Goal: Information Seeking & Learning: Check status

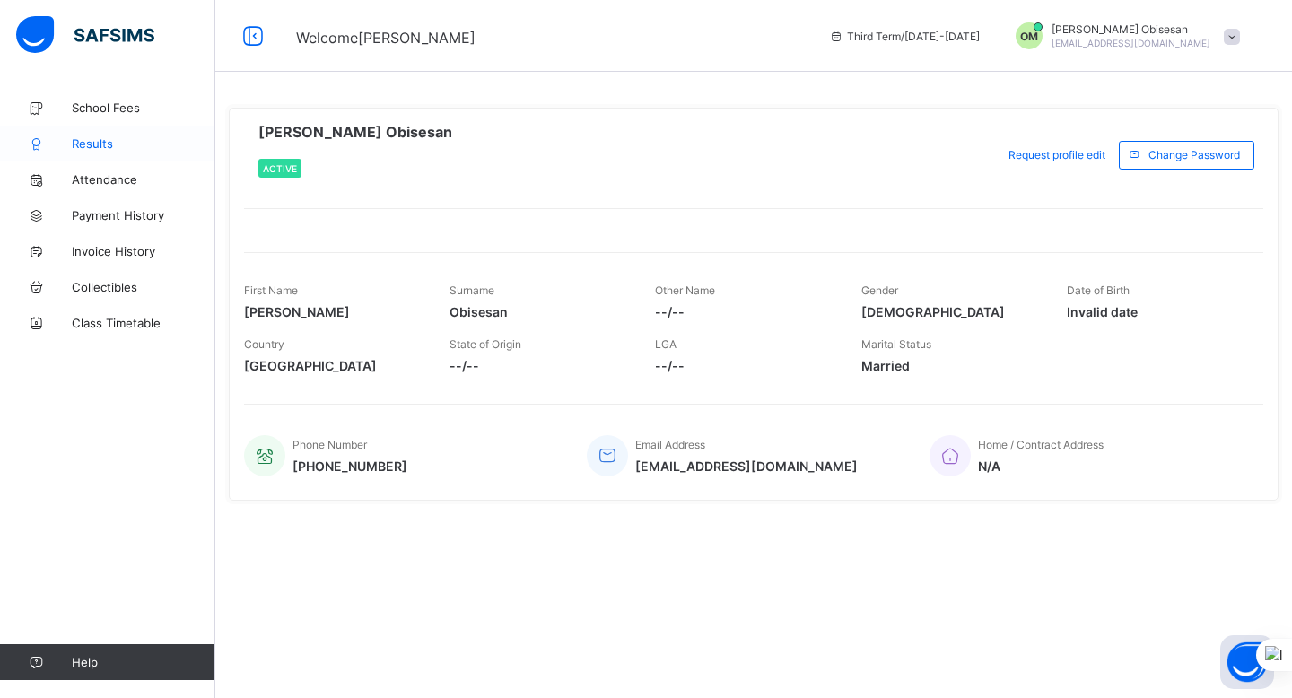
click at [97, 138] on span "Results" at bounding box center [144, 143] width 144 height 14
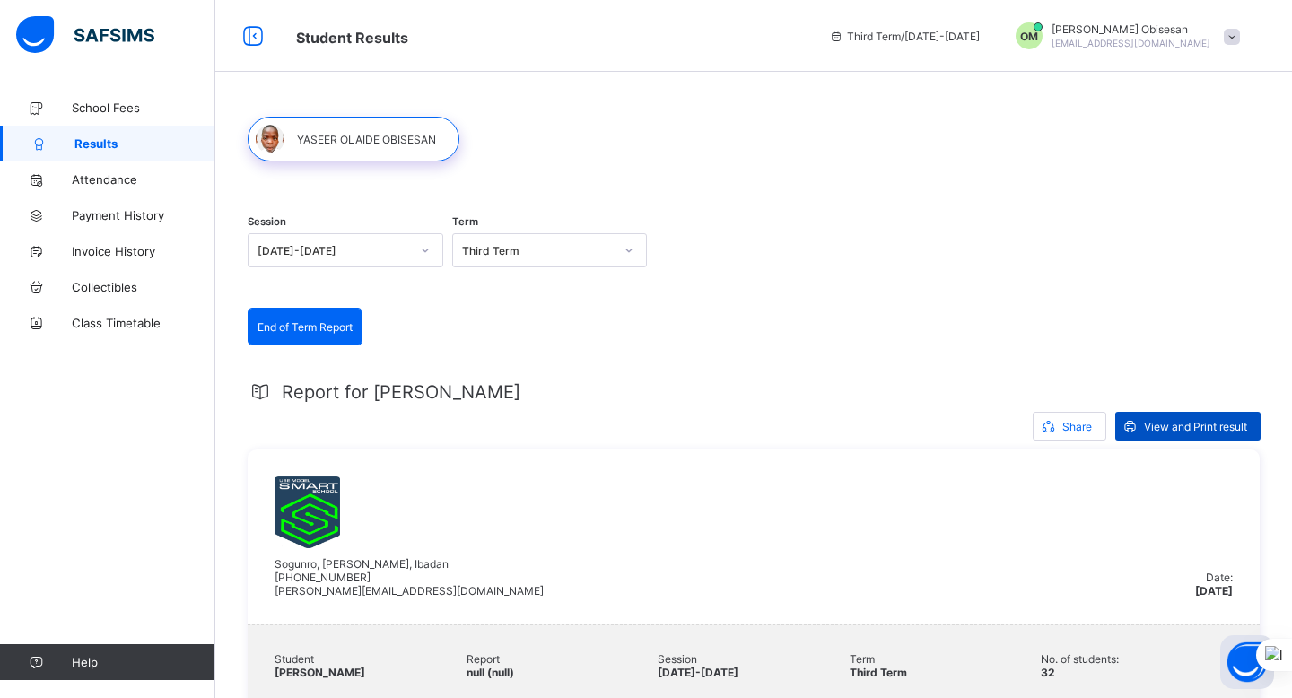
click at [1192, 421] on span "View and Print result" at bounding box center [1195, 426] width 103 height 13
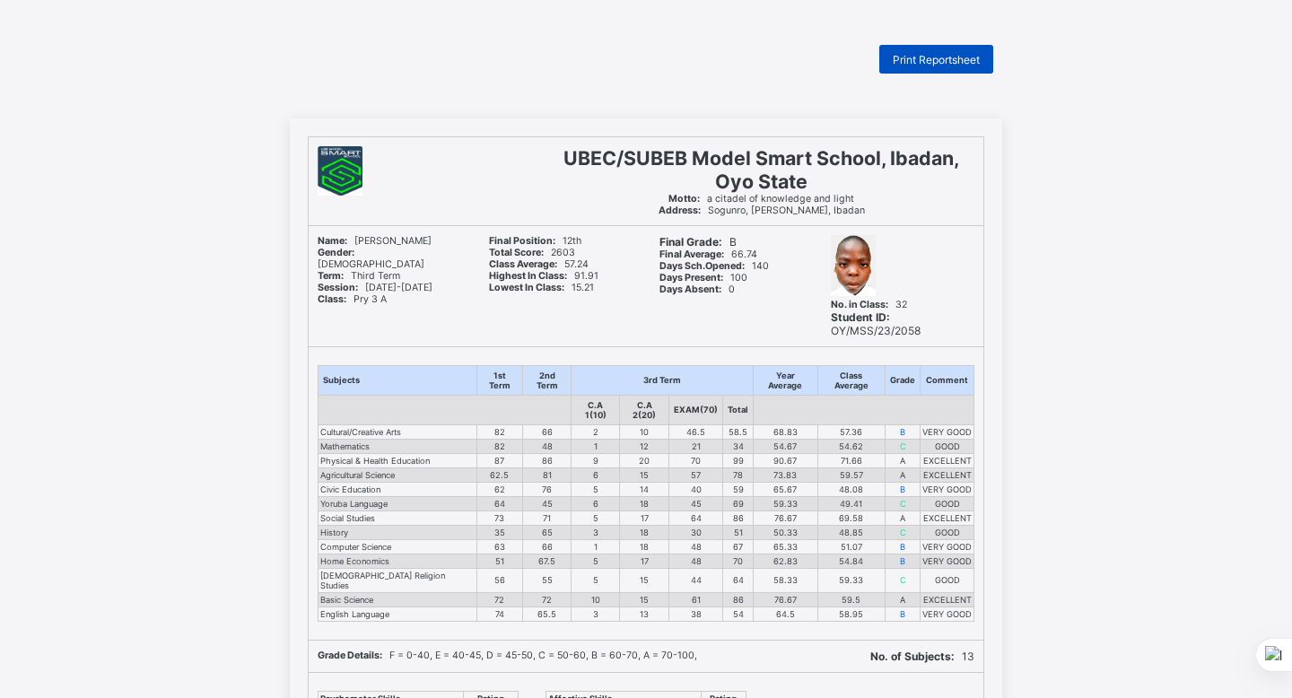
click at [941, 58] on span "Print Reportsheet" at bounding box center [936, 59] width 87 height 13
